Goal: Task Accomplishment & Management: Manage account settings

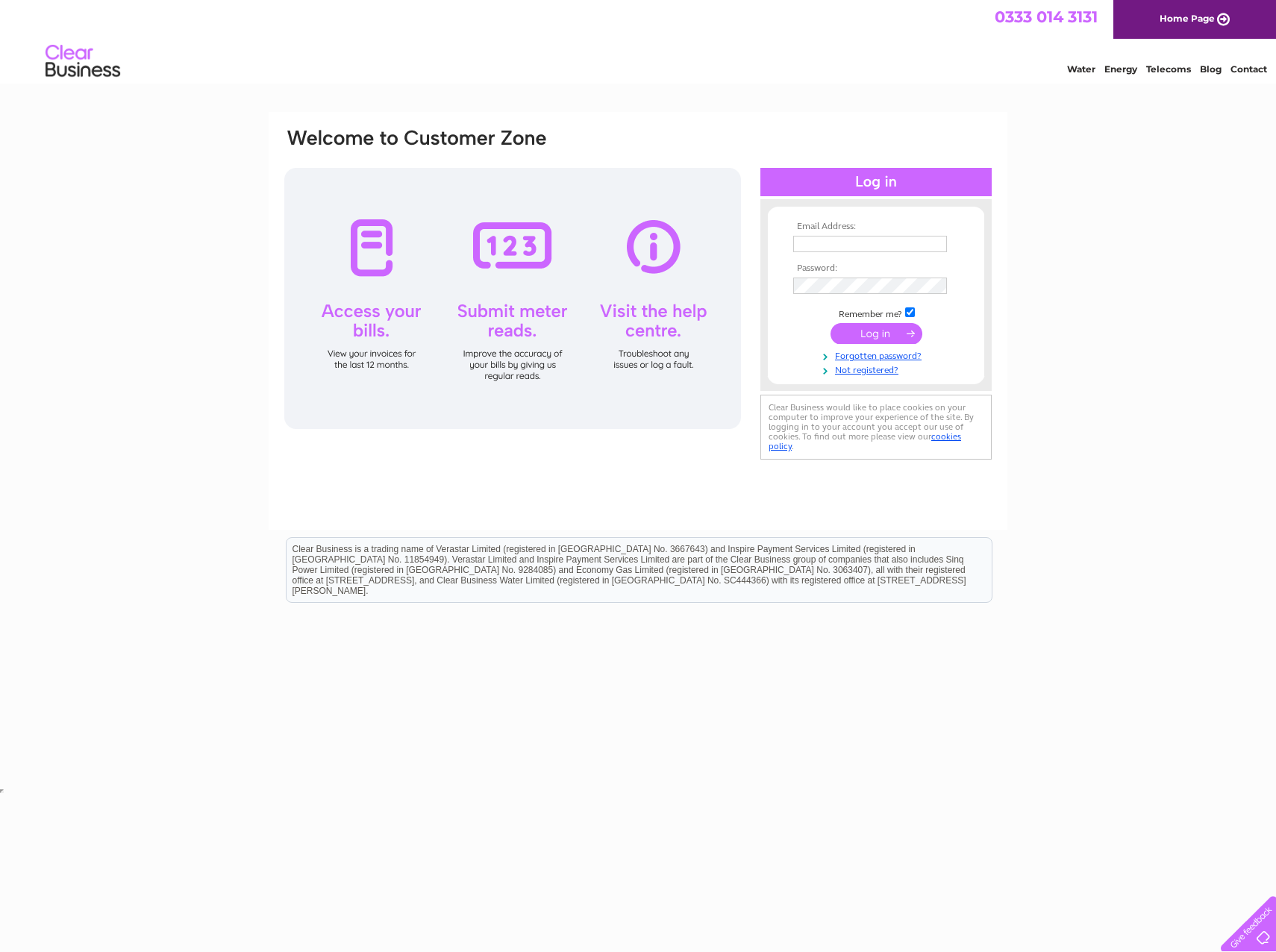
click at [828, 246] on input "text" at bounding box center [870, 244] width 154 height 17
type input "donna.duguid@filpumps.co.uk"
click at [831, 325] on input "submit" at bounding box center [877, 334] width 92 height 21
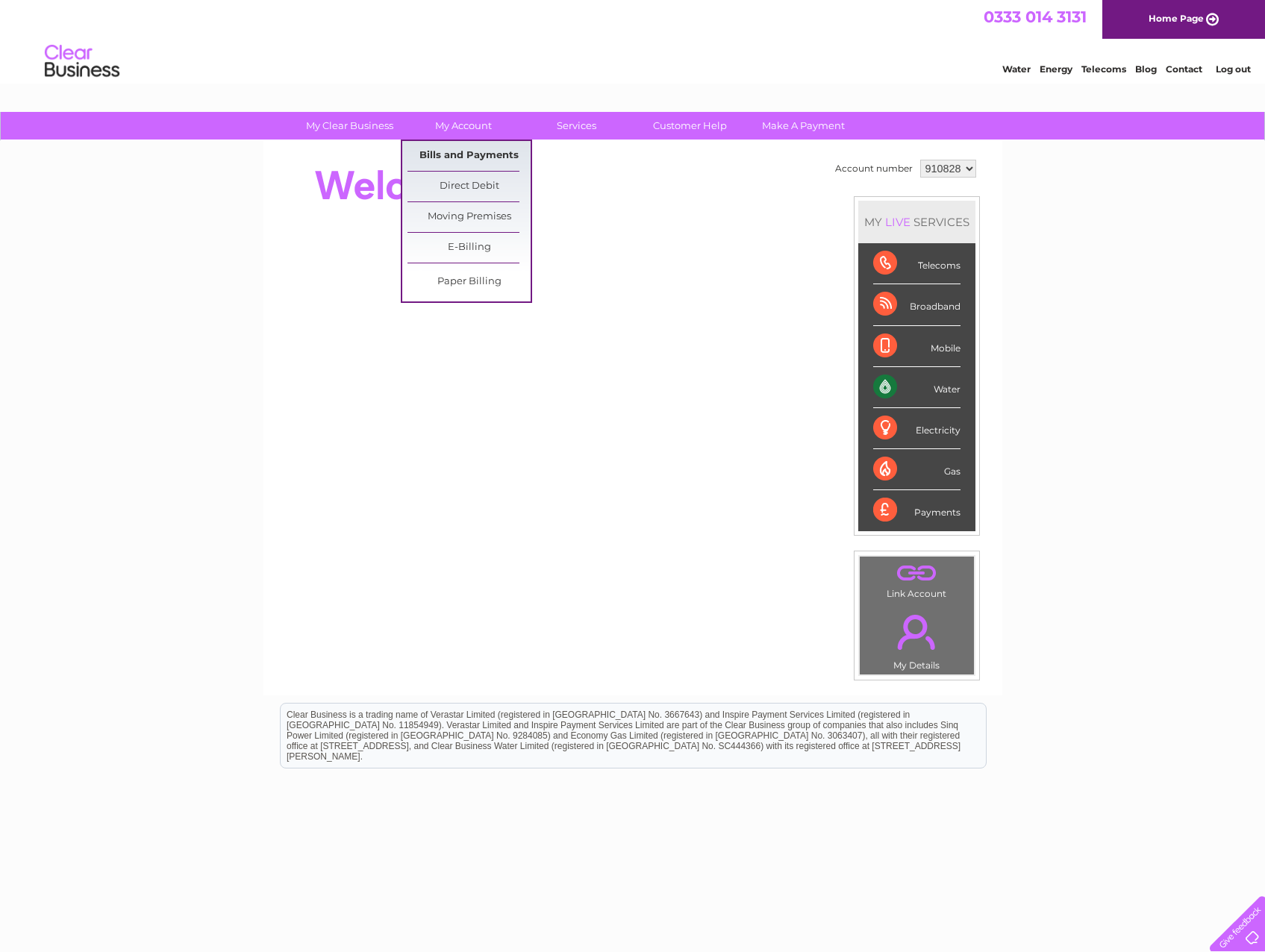
click at [452, 148] on link "Bills and Payments" at bounding box center [469, 156] width 123 height 30
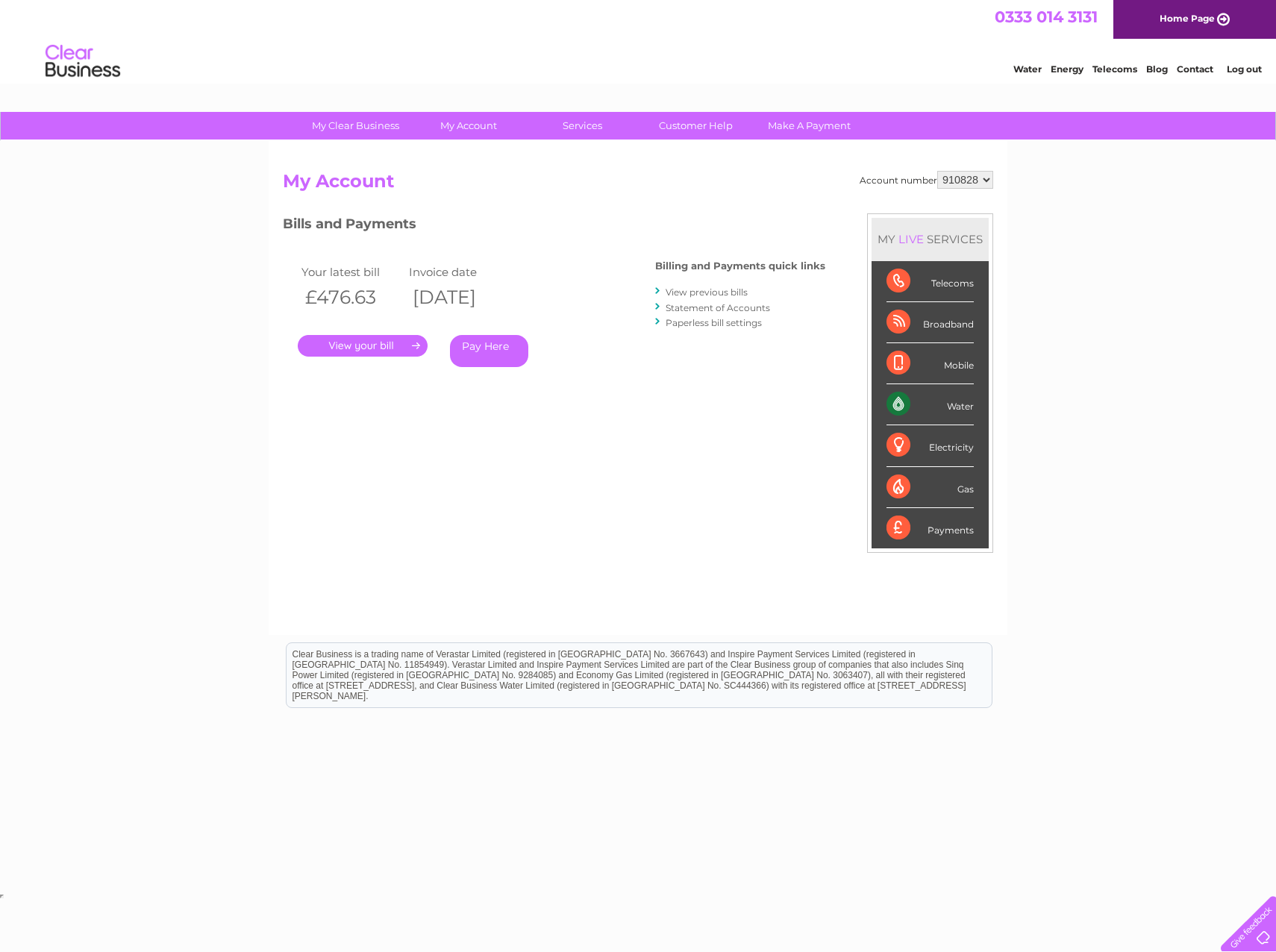
click at [374, 344] on link "." at bounding box center [363, 346] width 130 height 22
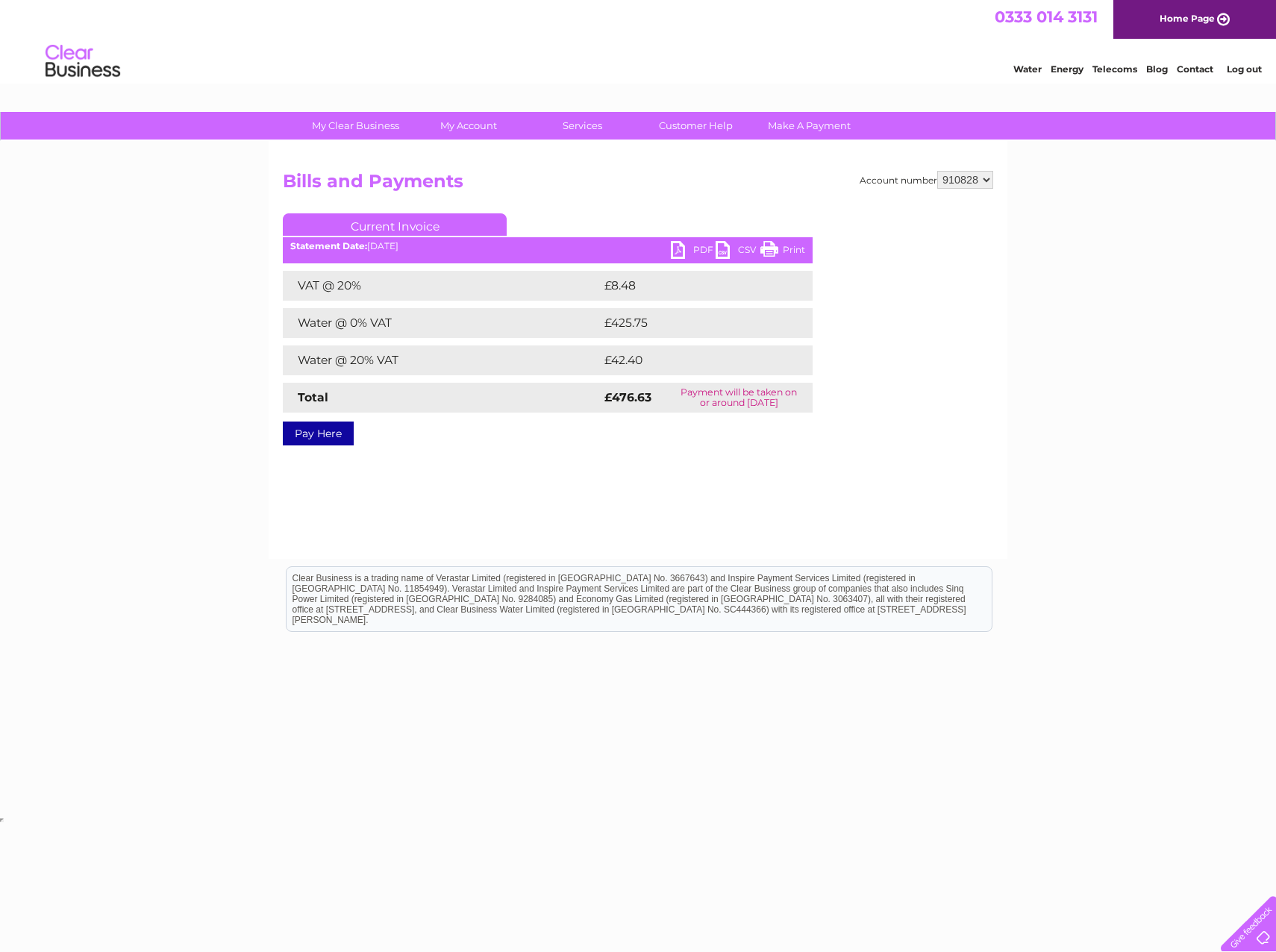
click at [700, 243] on link "PDF" at bounding box center [693, 251] width 45 height 22
